Goal: Download file/media

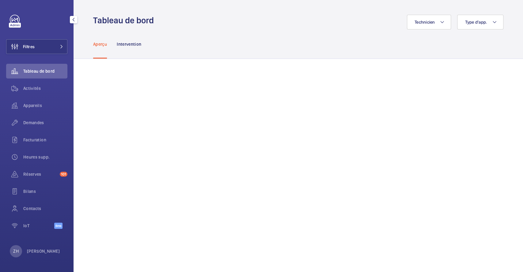
click at [44, 47] on button "Filtres" at bounding box center [36, 46] width 61 height 15
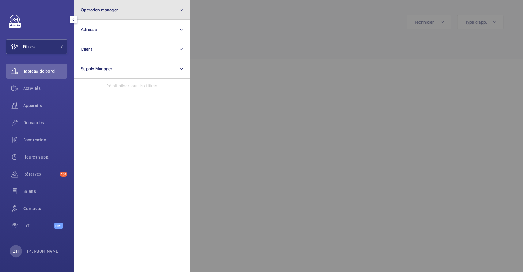
click at [112, 10] on span "Operation manager" at bounding box center [99, 9] width 37 height 5
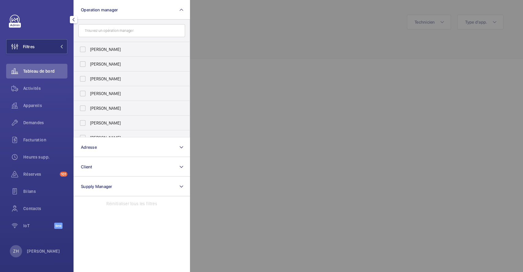
click at [112, 30] on input "text" at bounding box center [131, 30] width 107 height 13
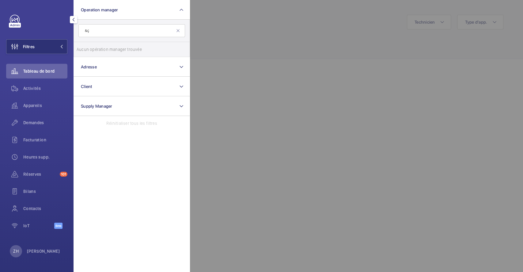
type input "&"
type input "198 f"
drag, startPoint x: 98, startPoint y: 30, endPoint x: 80, endPoint y: 30, distance: 17.8
click at [80, 30] on input "198 f" at bounding box center [131, 30] width 107 height 13
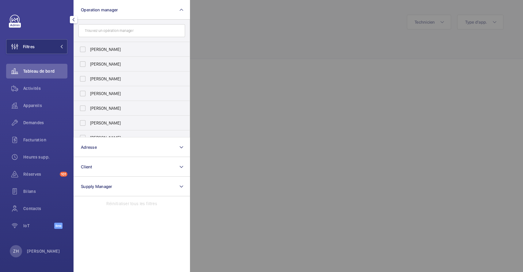
click at [252, 48] on div at bounding box center [451, 136] width 523 height 272
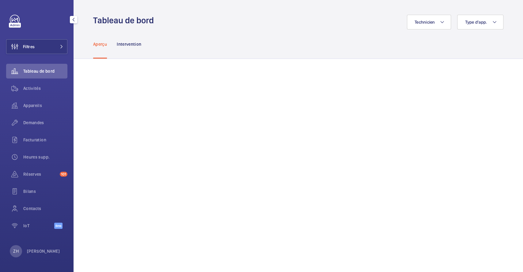
click at [36, 68] on span "Tableau de bord" at bounding box center [45, 71] width 44 height 6
click at [38, 46] on button "Filtres" at bounding box center [36, 46] width 61 height 15
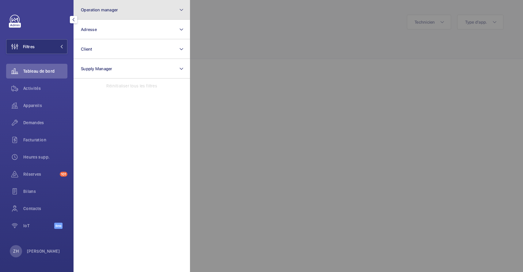
click at [108, 9] on span "Operation manager" at bounding box center [99, 9] width 37 height 5
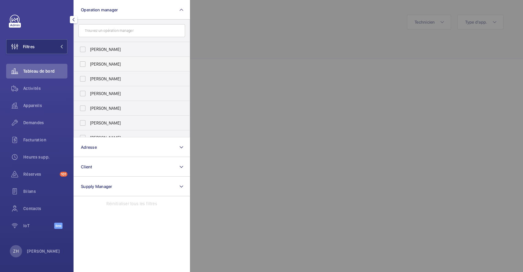
click at [83, 66] on label "[PERSON_NAME]" at bounding box center [127, 64] width 107 height 15
click at [83, 66] on input "[PERSON_NAME]" at bounding box center [83, 64] width 12 height 12
checkbox input "true"
drag, startPoint x: 191, startPoint y: 31, endPoint x: 132, endPoint y: 47, distance: 60.8
click at [191, 31] on div at bounding box center [451, 136] width 523 height 272
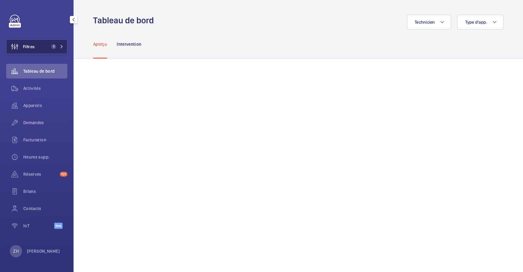
click at [36, 47] on button "Filtres 1" at bounding box center [36, 46] width 61 height 15
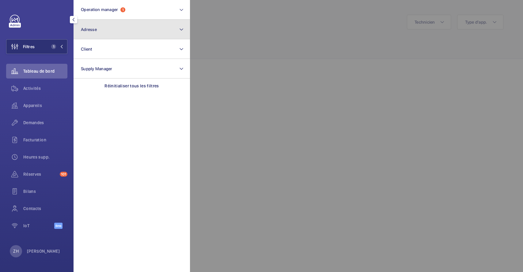
click at [83, 31] on span "Adresse" at bounding box center [89, 29] width 16 height 5
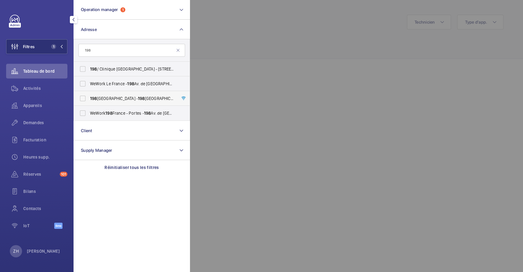
type input "198"
click at [84, 97] on label "[STREET_ADDRESS] - [STREET_ADDRESS]" at bounding box center [127, 98] width 107 height 15
click at [84, 97] on input "[STREET_ADDRESS] - [STREET_ADDRESS]" at bounding box center [83, 98] width 12 height 12
checkbox input "true"
click at [286, 31] on div at bounding box center [451, 136] width 523 height 272
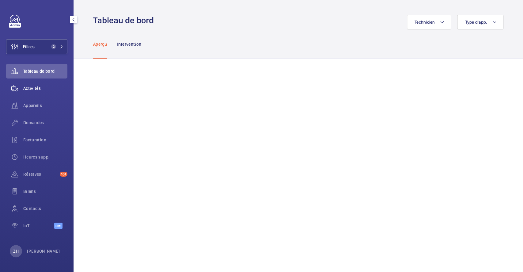
click at [36, 87] on span "Activités" at bounding box center [45, 88] width 44 height 6
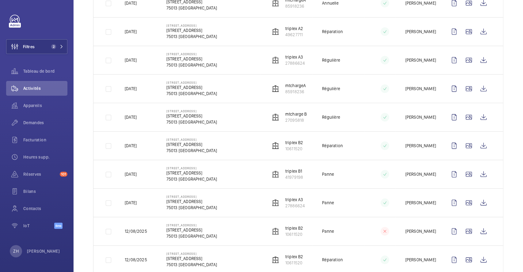
scroll to position [286, 0]
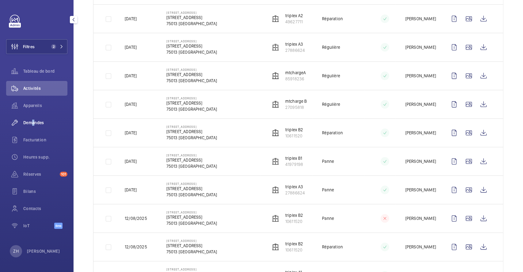
click at [30, 122] on span "Demandes" at bounding box center [45, 122] width 44 height 6
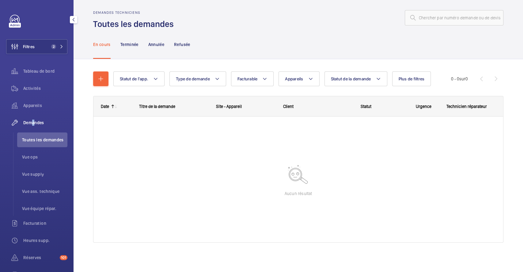
scroll to position [4, 0]
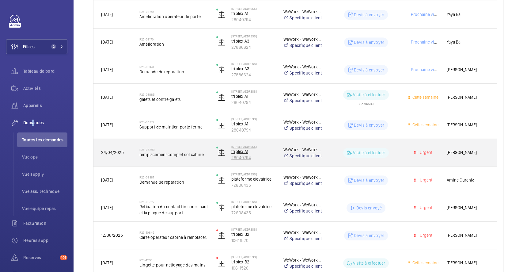
scroll to position [237, 0]
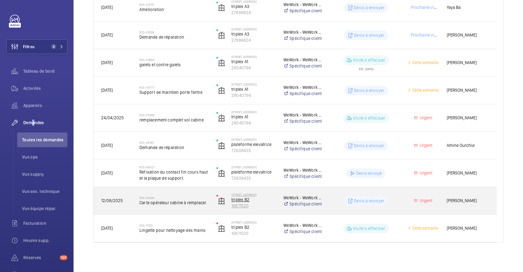
click at [224, 198] on img at bounding box center [221, 200] width 7 height 7
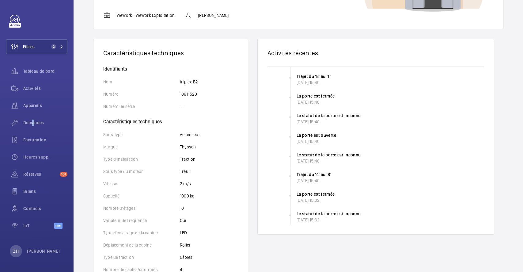
scroll to position [122, 0]
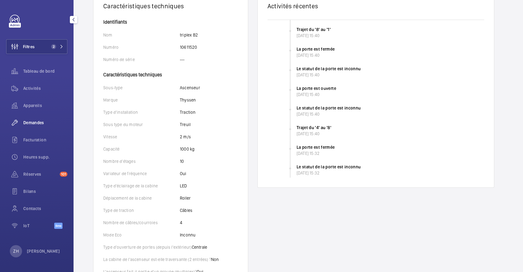
click at [38, 121] on span "Demandes" at bounding box center [45, 122] width 44 height 6
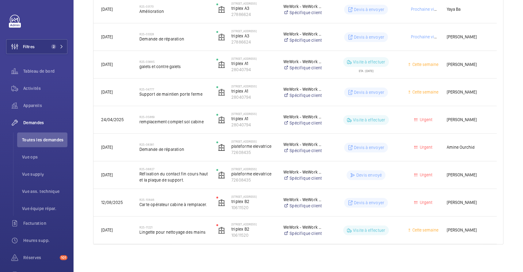
scroll to position [237, 0]
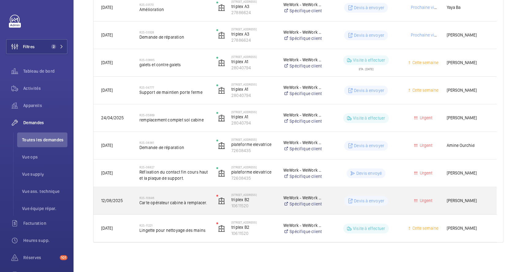
click at [192, 200] on span "Carte opérateur cabine à remplacer." at bounding box center [173, 202] width 69 height 6
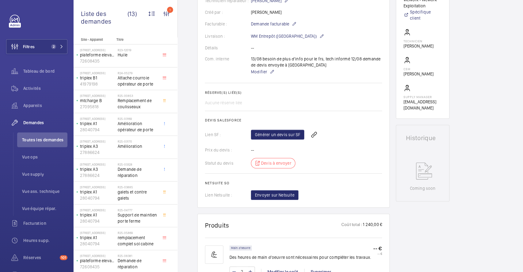
scroll to position [245, 0]
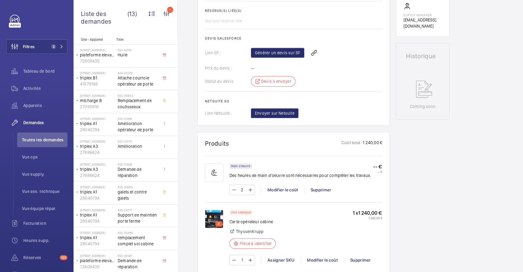
click at [208, 217] on img at bounding box center [214, 218] width 18 height 18
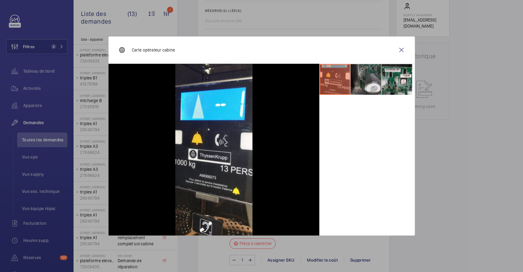
click at [360, 85] on li at bounding box center [365, 79] width 31 height 31
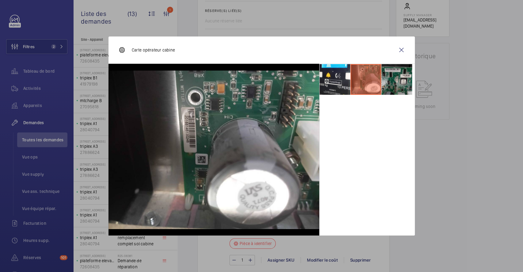
click at [392, 77] on li at bounding box center [396, 79] width 31 height 31
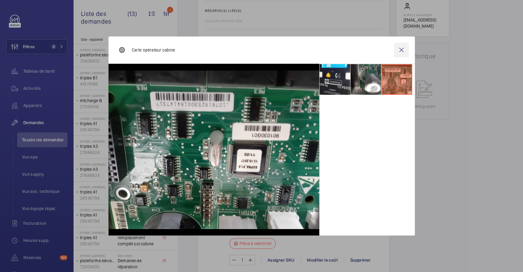
click at [401, 47] on wm-front-icon-button at bounding box center [401, 50] width 15 height 15
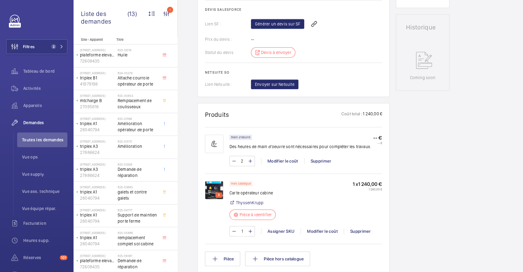
scroll to position [286, 0]
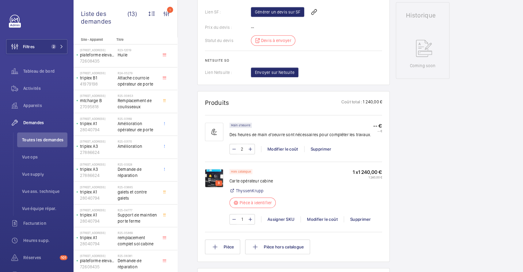
click at [216, 180] on div "3" at bounding box center [218, 183] width 7 height 6
click at [217, 183] on p "3" at bounding box center [219, 183] width 4 height 6
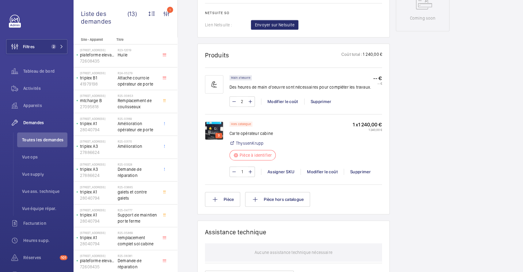
scroll to position [326, 0]
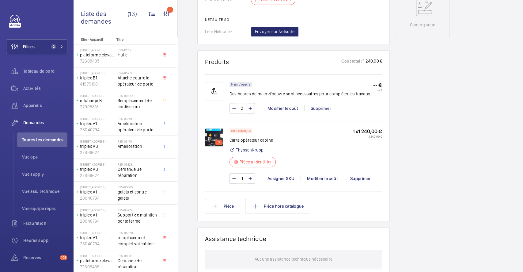
click at [217, 134] on img at bounding box center [214, 137] width 18 height 18
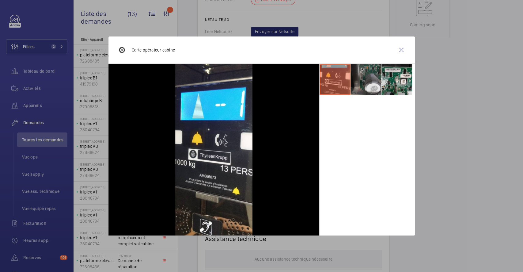
click at [371, 77] on li at bounding box center [365, 79] width 31 height 31
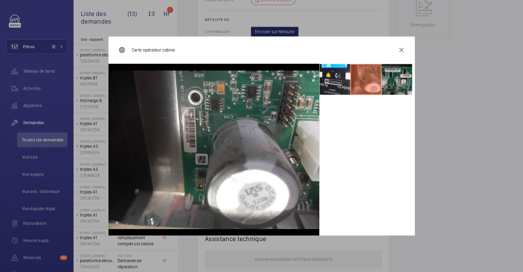
click at [397, 74] on li at bounding box center [396, 79] width 31 height 31
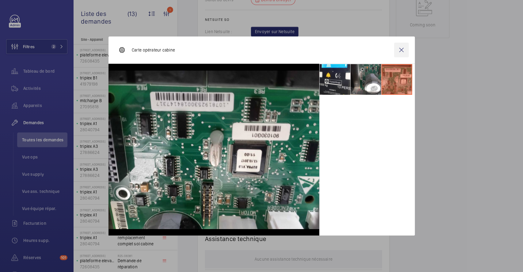
click at [402, 51] on wm-front-icon-button at bounding box center [401, 50] width 15 height 15
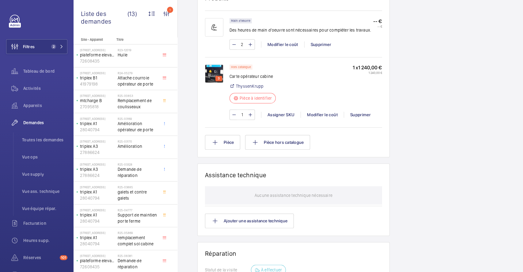
scroll to position [358, 0]
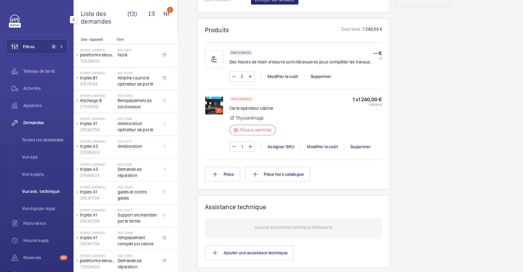
click at [37, 187] on li "Vue ass. technique" at bounding box center [42, 191] width 50 height 15
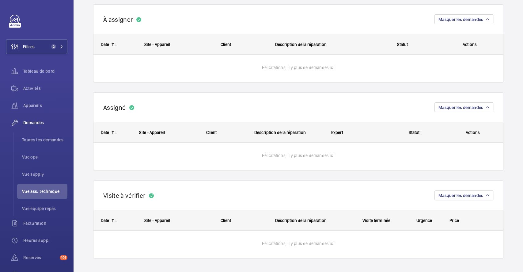
scroll to position [66, 0]
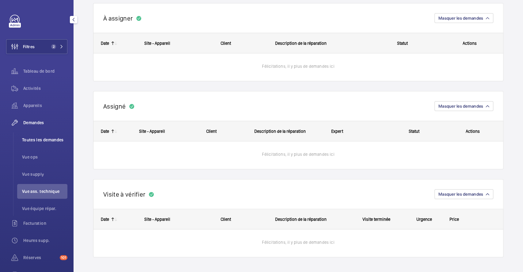
click at [34, 137] on span "Toutes les demandes" at bounding box center [44, 140] width 45 height 6
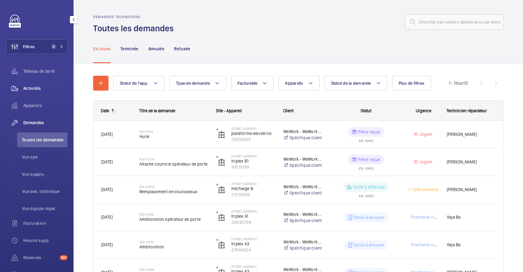
click at [35, 86] on span "Activités" at bounding box center [45, 88] width 44 height 6
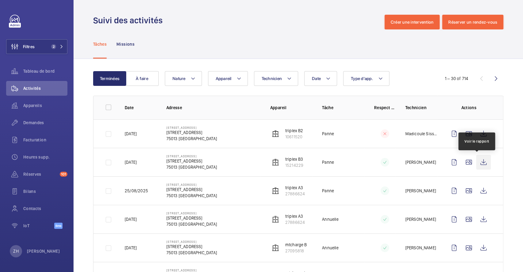
click at [478, 162] on wm-front-icon-button at bounding box center [483, 162] width 15 height 15
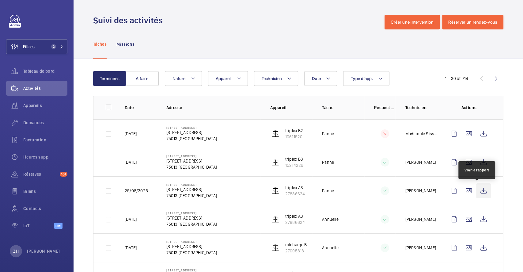
click at [477, 194] on wm-front-icon-button at bounding box center [483, 190] width 15 height 15
click at [241, 80] on button "Appareil" at bounding box center [228, 78] width 40 height 15
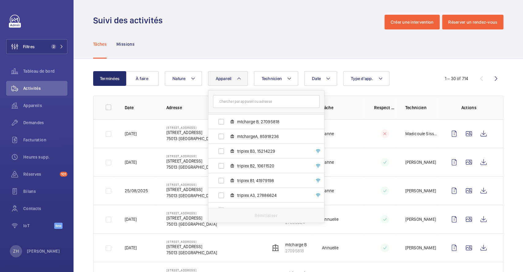
scroll to position [41, 0]
click at [220, 181] on label "triplex A3, 27886624" at bounding box center [261, 182] width 106 height 15
click at [220, 181] on input "triplex A3, 27886624" at bounding box center [221, 182] width 12 height 12
checkbox input "true"
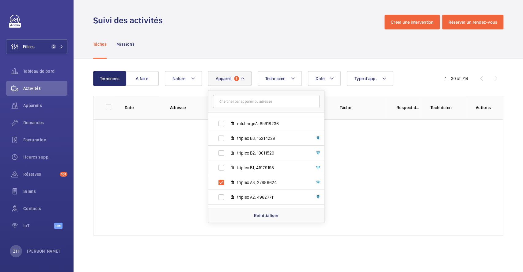
click at [248, 34] on div "Tâches Missions" at bounding box center [298, 43] width 410 height 29
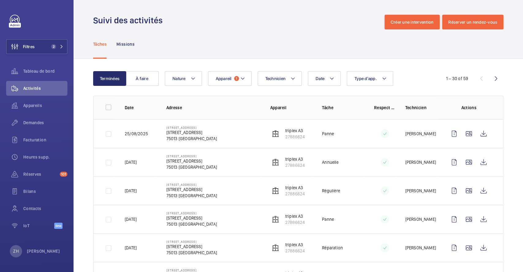
scroll to position [41, 0]
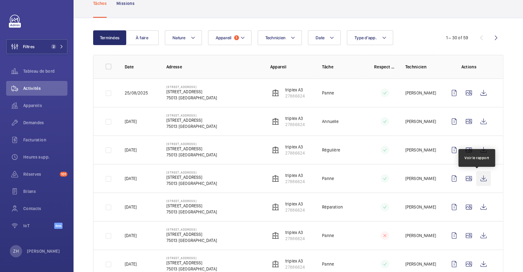
click at [479, 177] on wm-front-icon-button at bounding box center [483, 178] width 15 height 15
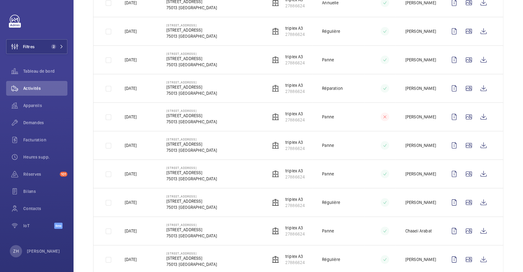
scroll to position [204, 0]
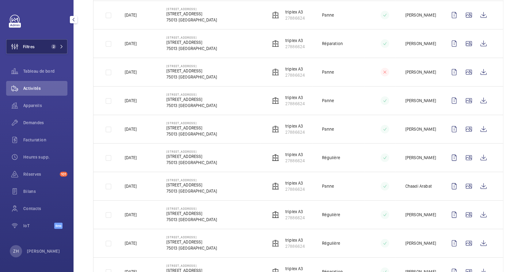
click at [45, 47] on button "Filtres 2" at bounding box center [36, 46] width 61 height 15
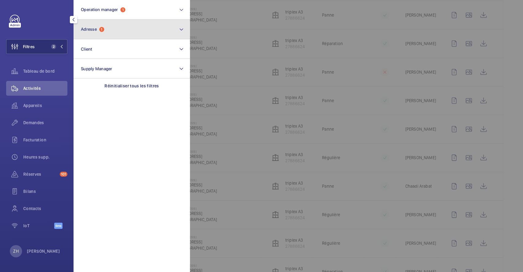
click at [179, 32] on mat-icon at bounding box center [181, 29] width 5 height 7
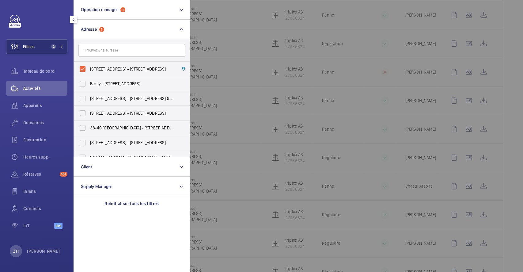
click at [510, 70] on div at bounding box center [451, 136] width 523 height 272
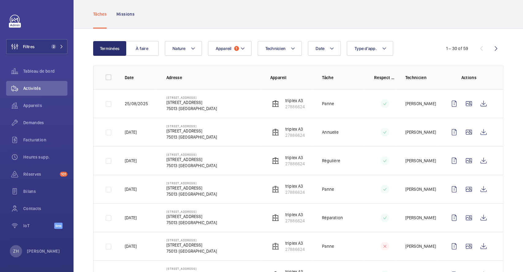
scroll to position [29, 0]
click at [0, 266] on div "Filtres 2 Tableau de bord Activités Appareils Demandes Facturation Heures supp.…" at bounding box center [36, 136] width 73 height 272
